Goal: Navigation & Orientation: Find specific page/section

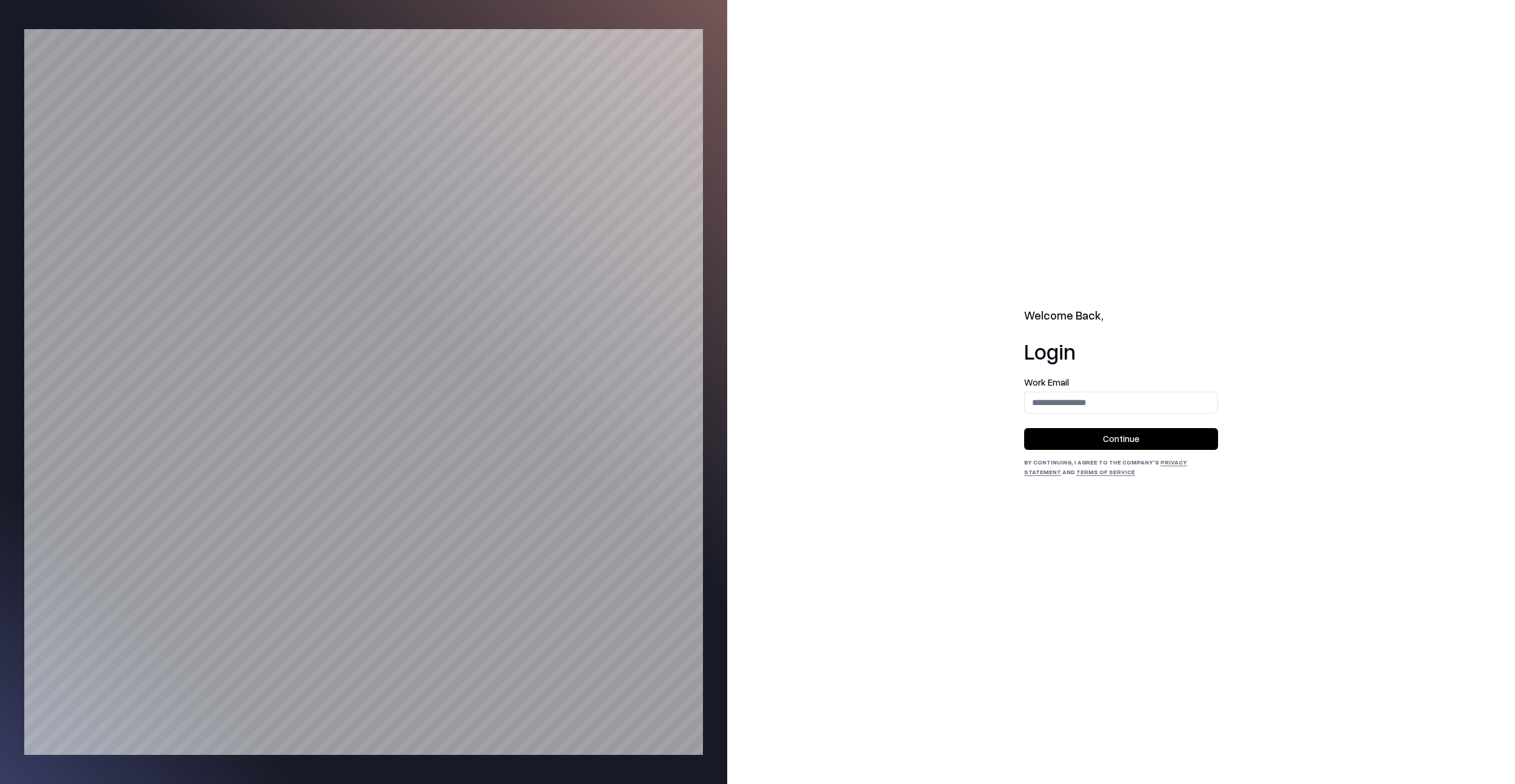
click at [1082, 404] on input "email" at bounding box center [1121, 402] width 192 height 23
type input "**********"
drag, startPoint x: 1078, startPoint y: 434, endPoint x: 991, endPoint y: 418, distance: 88.5
click at [1078, 434] on button "Continue" at bounding box center [1121, 439] width 194 height 22
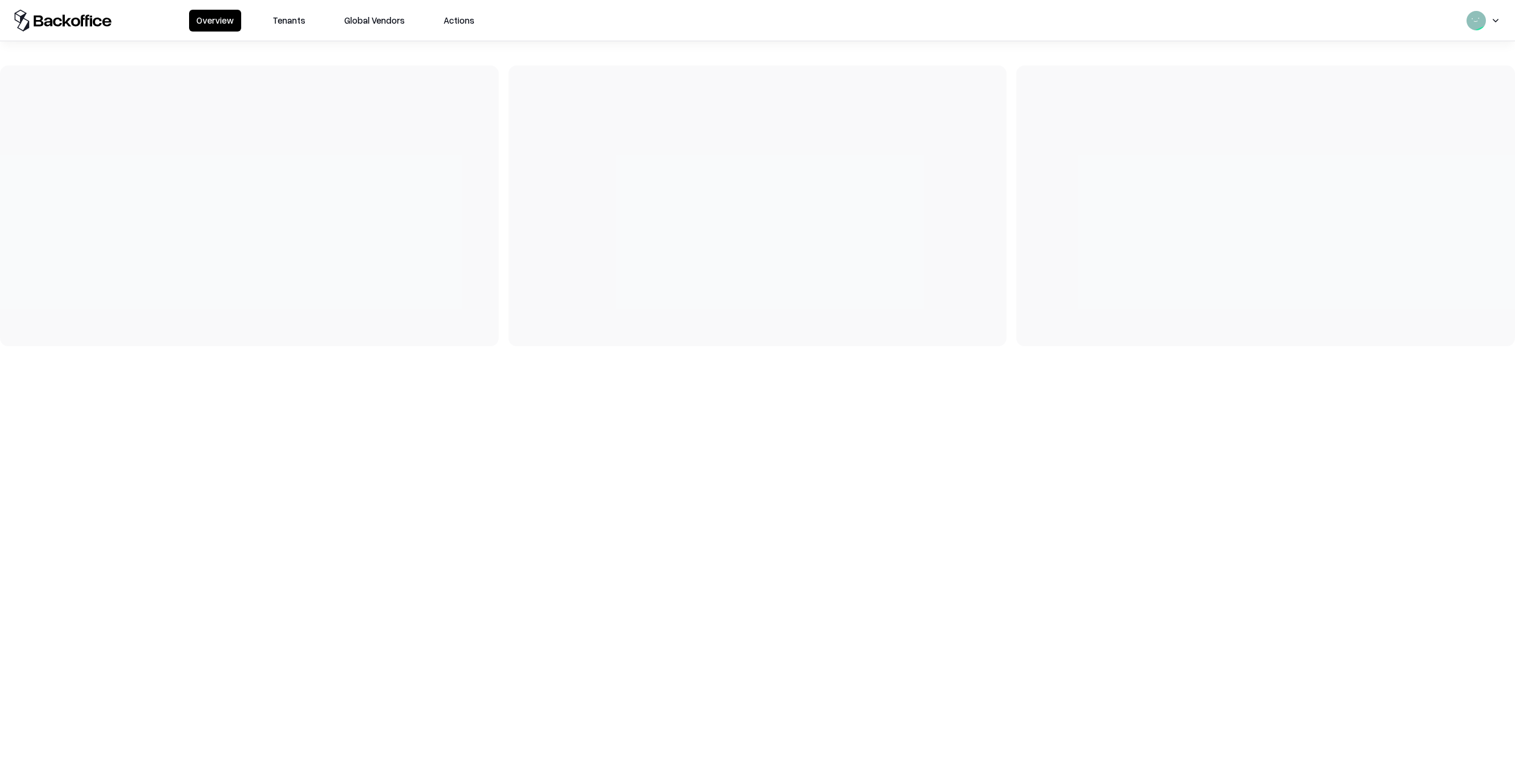
click at [288, 18] on button "Tenants" at bounding box center [289, 20] width 48 height 22
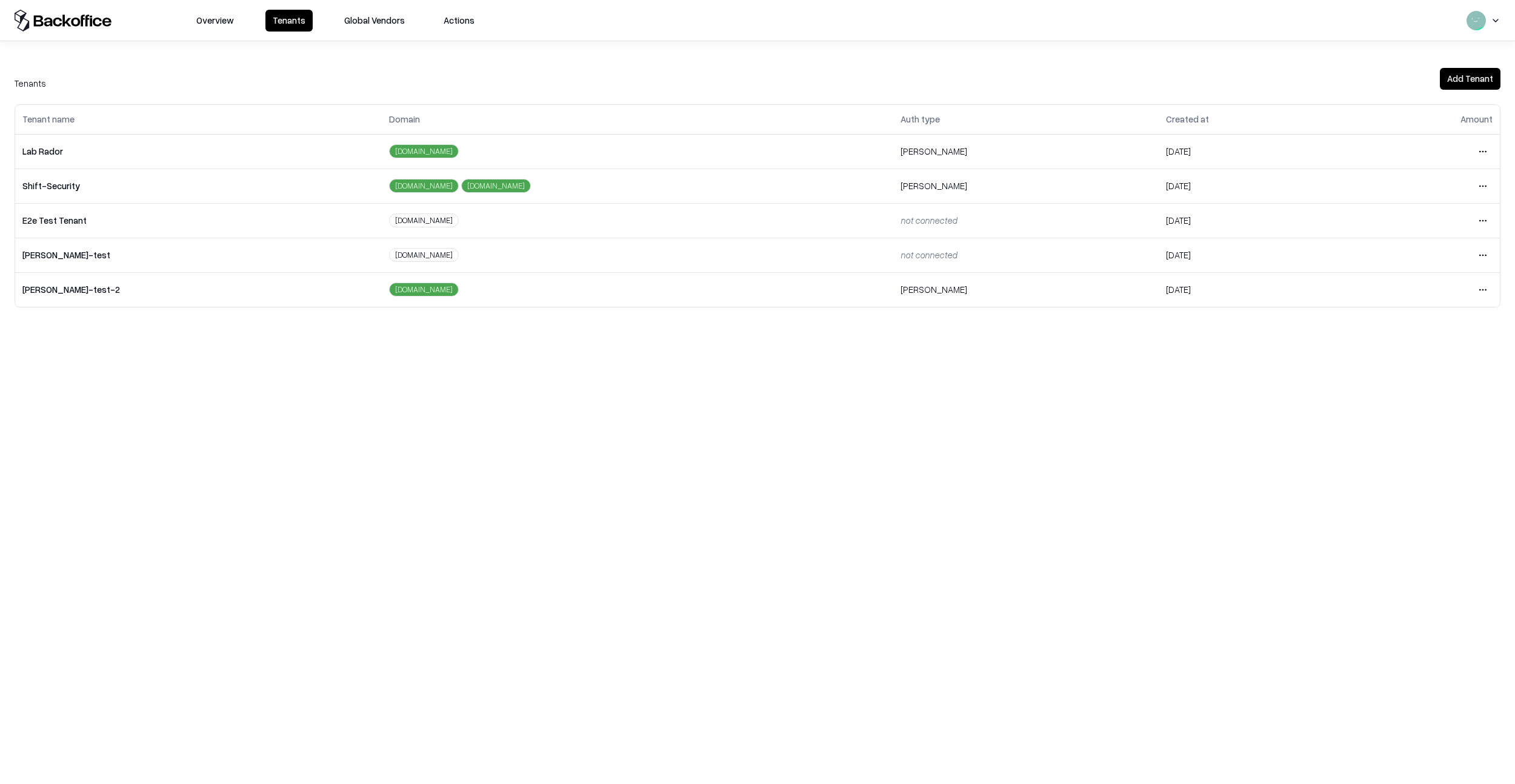
click at [1480, 153] on html "Overview Tenants Global Vendors Actions Tenants Add Tenant Tenant name Domain A…" at bounding box center [758, 392] width 1515 height 784
click at [1386, 253] on div "Login to tenant" at bounding box center [1432, 253] width 131 height 24
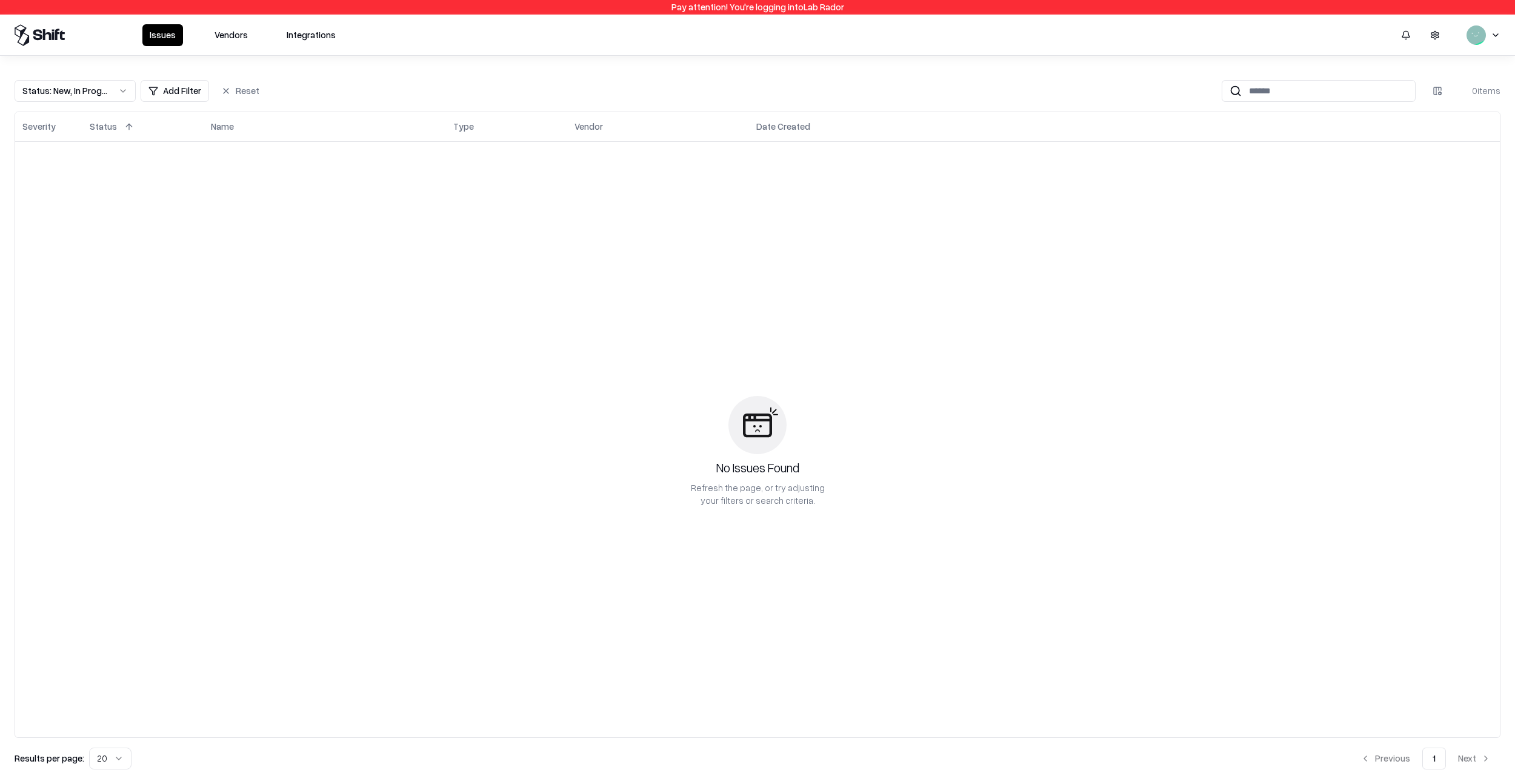
drag, startPoint x: 221, startPoint y: 35, endPoint x: 291, endPoint y: 55, distance: 72.8
click at [221, 35] on button "Vendors" at bounding box center [231, 35] width 48 height 22
